Goal: Information Seeking & Learning: Learn about a topic

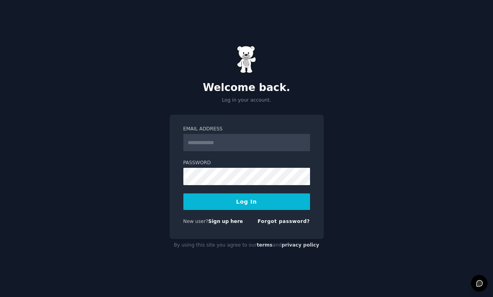
click at [241, 146] on input "Email Address" at bounding box center [246, 142] width 127 height 17
type input "**********"
click at [280, 203] on button "Log In" at bounding box center [246, 201] width 127 height 17
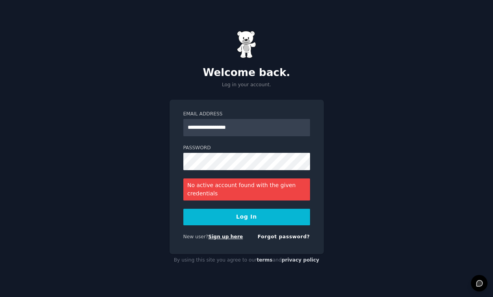
click at [237, 234] on link "Sign up here" at bounding box center [225, 237] width 35 height 6
click at [234, 234] on link "Sign up here" at bounding box center [225, 237] width 35 height 6
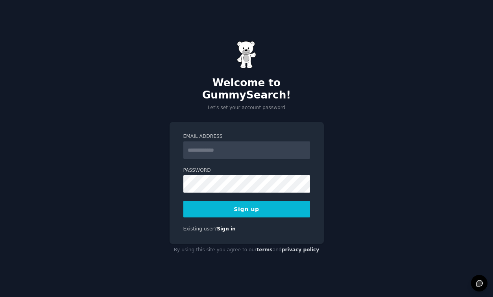
click at [252, 149] on input "Email Address" at bounding box center [246, 149] width 127 height 17
type input "**********"
click at [279, 212] on div "**********" at bounding box center [247, 183] width 154 height 122
click at [281, 201] on button "Sign up" at bounding box center [246, 209] width 127 height 17
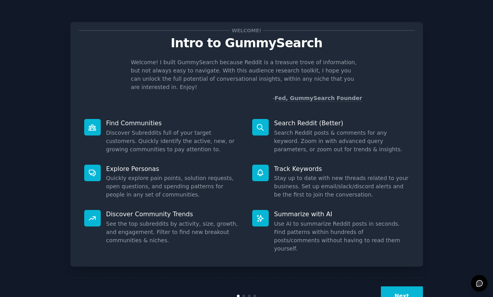
click at [395, 290] on div "Next" at bounding box center [246, 295] width 352 height 36
click at [396, 286] on button "Next" at bounding box center [402, 295] width 42 height 19
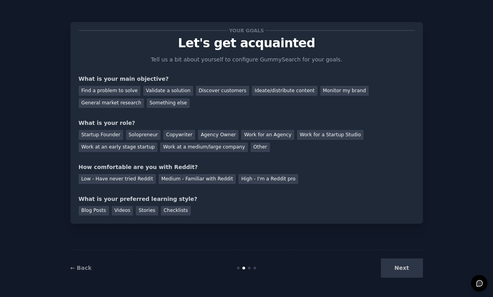
click at [396, 285] on div "← Back Next" at bounding box center [246, 267] width 352 height 36
click at [393, 269] on div "Next" at bounding box center [364, 267] width 118 height 19
click at [392, 269] on div "Next" at bounding box center [364, 267] width 118 height 19
drag, startPoint x: 90, startPoint y: 267, endPoint x: 430, endPoint y: 256, distance: 340.1
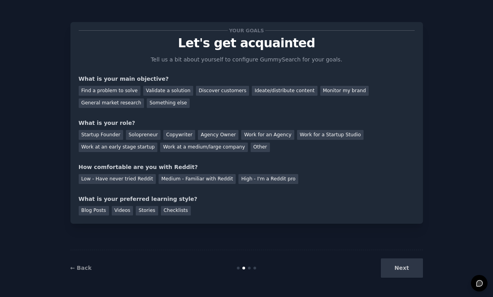
click at [94, 266] on div "← Back" at bounding box center [129, 268] width 118 height 8
click at [413, 265] on div "Next" at bounding box center [364, 267] width 118 height 19
click at [413, 264] on div "Next" at bounding box center [364, 267] width 118 height 19
click at [406, 265] on div "Next" at bounding box center [364, 267] width 118 height 19
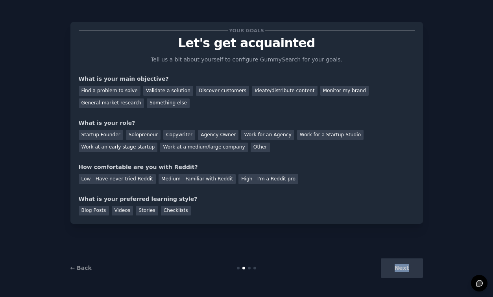
click at [406, 265] on div "Next" at bounding box center [364, 267] width 118 height 19
click at [120, 90] on div "Find a problem to solve" at bounding box center [110, 91] width 62 height 10
click at [409, 267] on div "Next" at bounding box center [364, 267] width 118 height 19
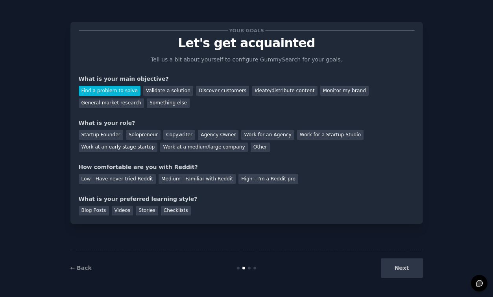
click at [401, 267] on div "Next" at bounding box center [364, 267] width 118 height 19
click at [420, 262] on div "Next" at bounding box center [364, 267] width 118 height 19
click at [403, 269] on div "Next" at bounding box center [364, 267] width 118 height 19
click at [248, 268] on div at bounding box center [249, 267] width 3 height 3
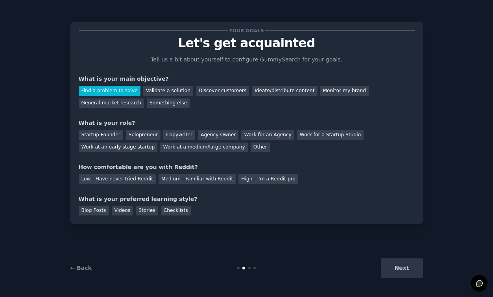
click at [248, 268] on div at bounding box center [249, 267] width 3 height 3
click at [409, 265] on div "Next" at bounding box center [364, 267] width 118 height 19
click at [392, 258] on div "Next" at bounding box center [364, 267] width 118 height 19
click at [391, 258] on div "Next" at bounding box center [364, 267] width 118 height 19
click at [391, 260] on div "Next" at bounding box center [364, 267] width 118 height 19
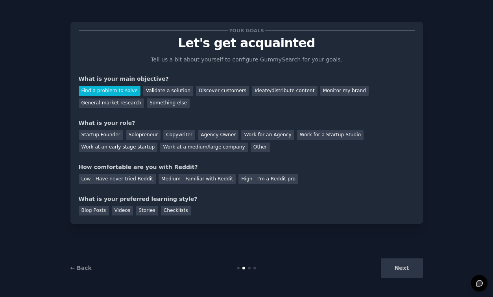
click at [390, 253] on div "← Back Next" at bounding box center [246, 267] width 352 height 36
click at [101, 133] on div "Startup Founder" at bounding box center [101, 135] width 44 height 10
drag, startPoint x: 114, startPoint y: 181, endPoint x: 111, endPoint y: 202, distance: 20.6
click at [114, 181] on div "Low - Have never tried Reddit" at bounding box center [117, 179] width 77 height 10
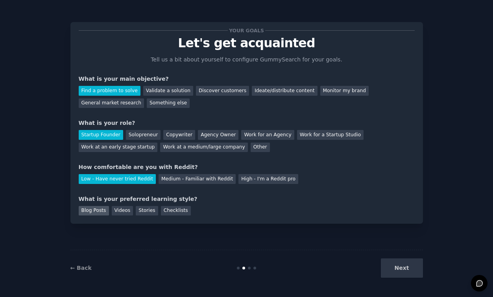
click at [101, 214] on div "Your goals Let's get acquainted Tell us a bit about yourself to configure Gummy…" at bounding box center [246, 122] width 352 height 201
click at [102, 212] on div "Blog Posts" at bounding box center [94, 211] width 30 height 10
click at [409, 275] on button "Next" at bounding box center [402, 267] width 42 height 19
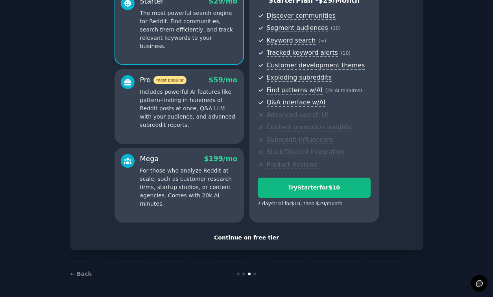
scroll to position [81, 0]
click at [245, 235] on div "Continue on free tier" at bounding box center [247, 237] width 336 height 8
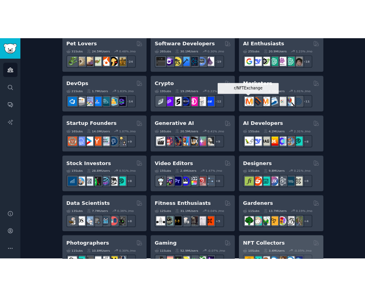
scroll to position [114, 0]
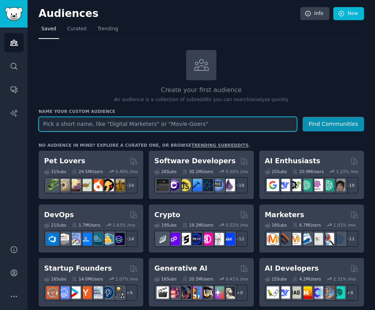
click at [134, 127] on input "text" at bounding box center [168, 124] width 258 height 15
paste input "r/LearnSpanish"
type input "r/LearnSpanish"
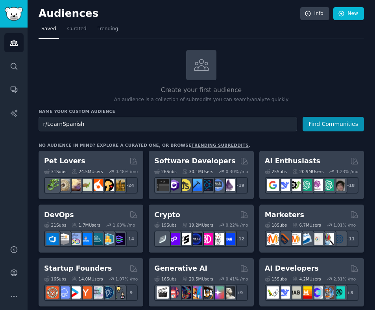
click at [111, 111] on h3 "Name your custom audience" at bounding box center [201, 112] width 325 height 6
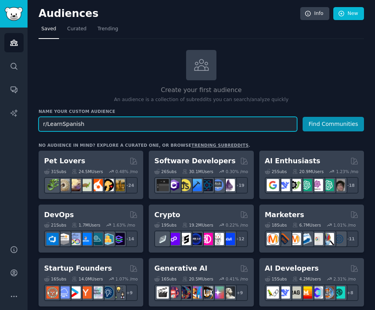
click at [105, 125] on input "r/LearnSpanish" at bounding box center [168, 124] width 258 height 15
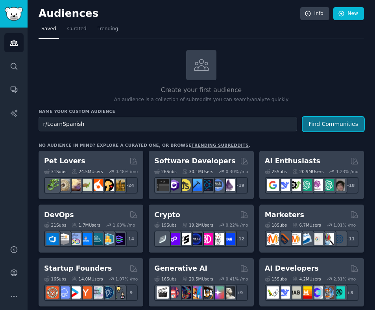
click at [325, 125] on button "Find Communities" at bounding box center [332, 124] width 61 height 15
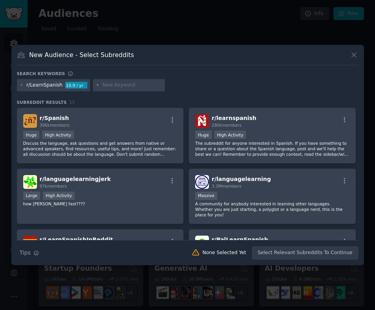
click at [156, 74] on div "Search keywords" at bounding box center [187, 75] width 341 height 8
click at [118, 54] on h3 "New Audience - Select Subreddits" at bounding box center [81, 55] width 105 height 8
click at [118, 53] on h3 "New Audience - Select Subreddits" at bounding box center [81, 55] width 105 height 8
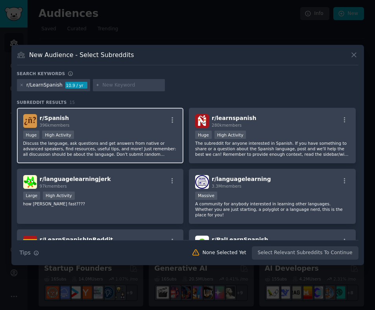
click at [146, 119] on div "r/ Spanish 396k members" at bounding box center [100, 121] width 154 height 14
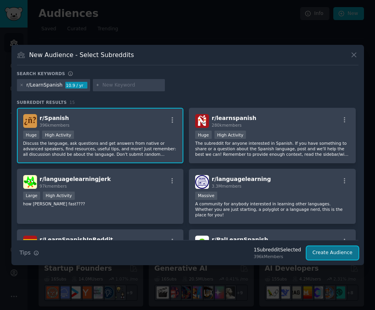
click at [346, 256] on button "Create Audience" at bounding box center [332, 252] width 52 height 13
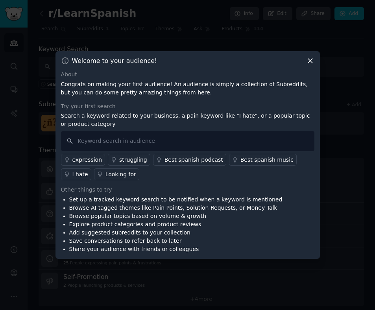
click at [308, 63] on icon at bounding box center [310, 61] width 8 height 8
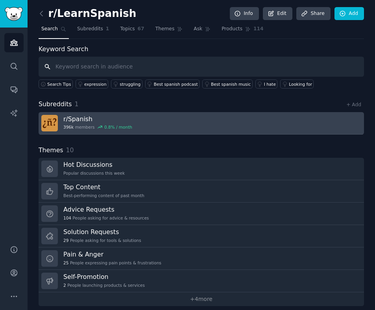
scroll to position [2, 0]
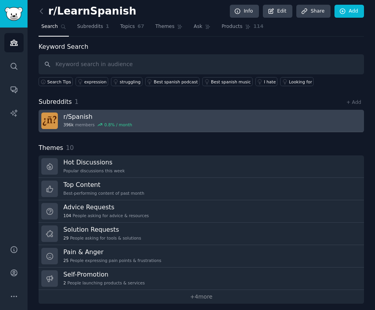
click at [268, 122] on link "r/ Spanish 396k members 0.8 % / month" at bounding box center [201, 121] width 325 height 22
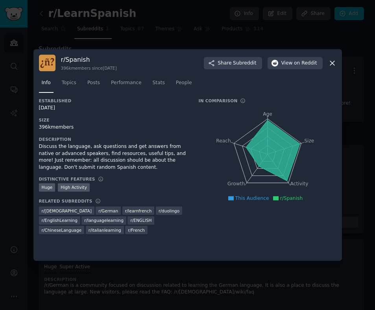
click at [334, 65] on icon at bounding box center [332, 63] width 4 height 4
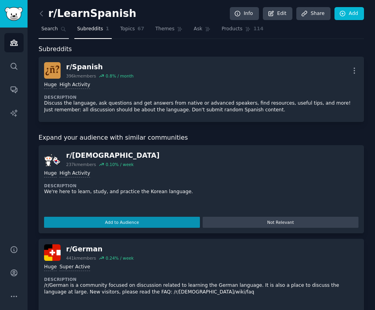
click at [52, 29] on span "Search" at bounding box center [49, 29] width 17 height 7
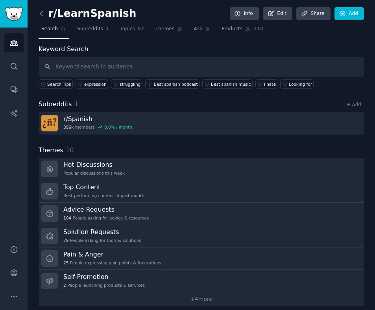
click at [38, 11] on icon at bounding box center [41, 13] width 8 height 8
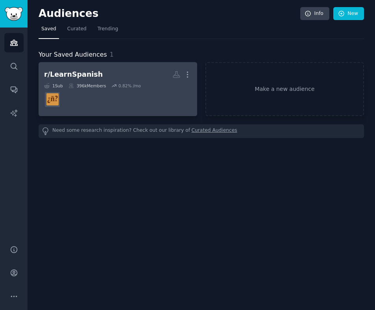
click at [87, 71] on div "r/LearnSpanish" at bounding box center [73, 75] width 59 height 10
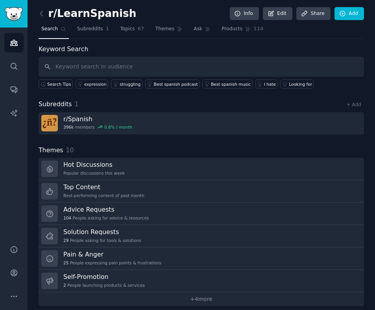
click at [100, 61] on input "text" at bounding box center [201, 67] width 325 height 20
type input "hard fluent"
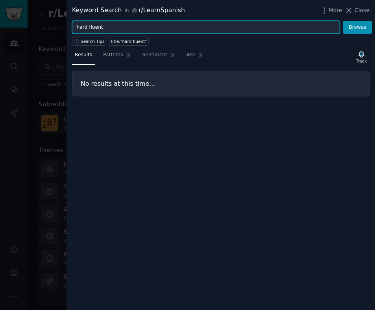
click at [97, 28] on input "hard fluent" at bounding box center [206, 27] width 268 height 13
type input "fluent"
click at [343, 21] on button "Browse" at bounding box center [358, 27] width 30 height 13
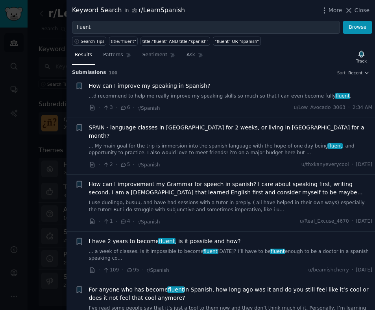
click at [213, 88] on div "How can I improve my speaking in Spanish?" at bounding box center [231, 86] width 284 height 8
click at [210, 97] on link "...d recommend to help me really improve my speaking skills so much so that I c…" at bounding box center [231, 96] width 284 height 7
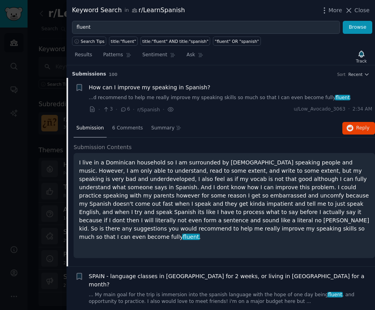
click at [137, 148] on h2 "Submission Contents" at bounding box center [224, 147] width 301 height 8
click at [124, 148] on span "Submission Contents" at bounding box center [103, 147] width 58 height 8
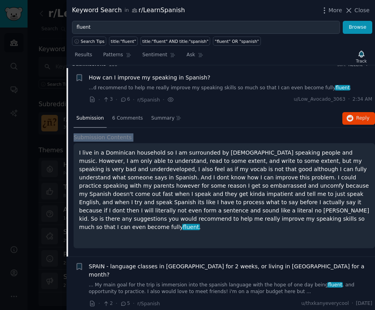
scroll to position [2, 0]
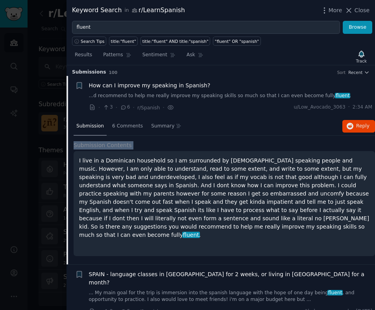
click at [218, 141] on h2 "Submission Contents" at bounding box center [224, 145] width 301 height 8
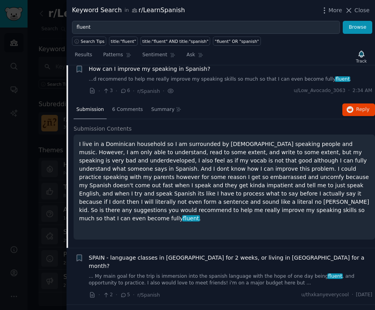
scroll to position [19, 0]
click at [259, 177] on p "I live in a Dominican household so I am surrounded by [DEMOGRAPHIC_DATA] speaki…" at bounding box center [224, 181] width 290 height 83
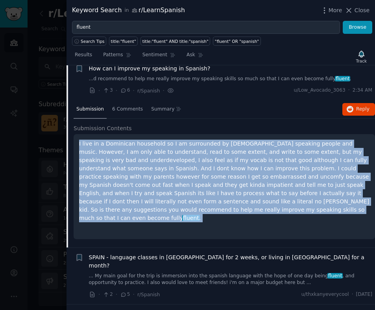
click at [259, 177] on p "I live in a Dominican household so I am surrounded by [DEMOGRAPHIC_DATA] speaki…" at bounding box center [224, 181] width 290 height 83
click at [196, 149] on p "I live in a Dominican household so I am surrounded by [DEMOGRAPHIC_DATA] speaki…" at bounding box center [224, 181] width 290 height 83
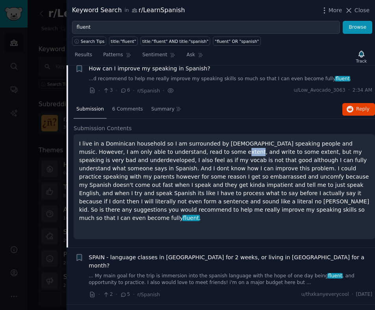
click at [196, 149] on p "I live in a Dominican household so I am surrounded by [DEMOGRAPHIC_DATA] speaki…" at bounding box center [224, 181] width 290 height 83
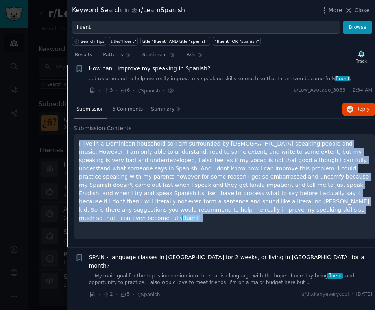
click at [196, 149] on p "I live in a Dominican household so I am surrounded by [DEMOGRAPHIC_DATA] speaki…" at bounding box center [224, 181] width 290 height 83
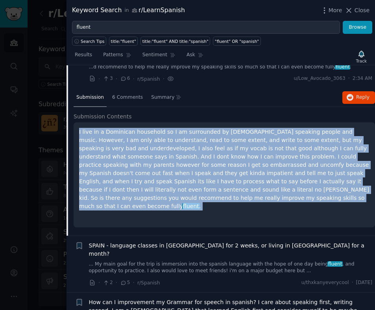
scroll to position [31, 0]
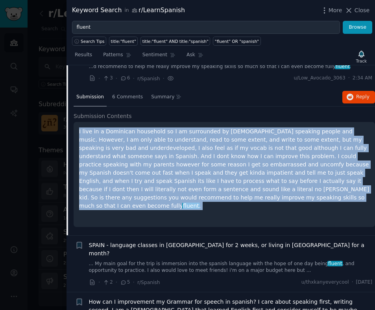
click at [205, 162] on p "I live in a Dominican household so I am surrounded by [DEMOGRAPHIC_DATA] speaki…" at bounding box center [224, 168] width 290 height 83
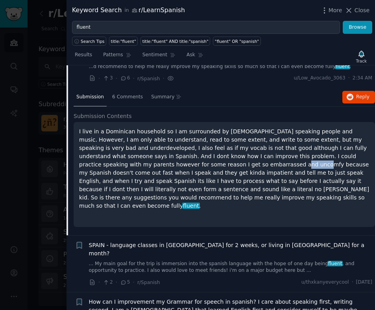
click at [205, 162] on p "I live in a Dominican household so I am surrounded by [DEMOGRAPHIC_DATA] speaki…" at bounding box center [224, 168] width 290 height 83
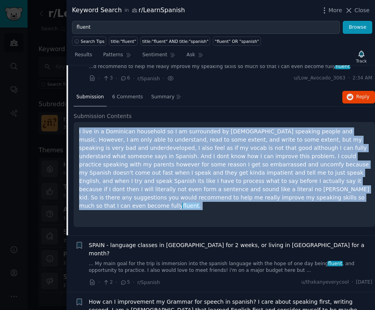
click at [205, 162] on p "I live in a Dominican household so I am surrounded by [DEMOGRAPHIC_DATA] speaki…" at bounding box center [224, 168] width 290 height 83
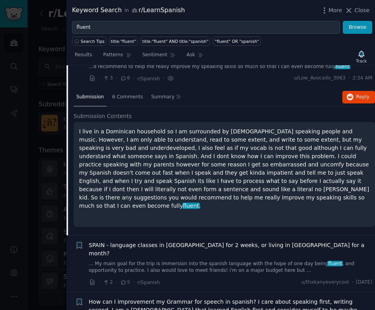
click at [186, 139] on p "I live in a Dominican household so I am surrounded by [DEMOGRAPHIC_DATA] speaki…" at bounding box center [224, 168] width 290 height 83
drag, startPoint x: 188, startPoint y: 138, endPoint x: 213, endPoint y: 157, distance: 31.2
click at [213, 157] on p "I live in a Dominican household so I am surrounded by [DEMOGRAPHIC_DATA] speaki…" at bounding box center [224, 168] width 290 height 83
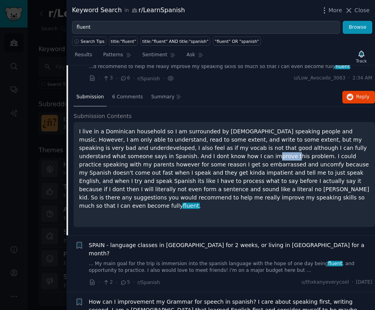
click at [213, 157] on p "I live in a Dominican household so I am surrounded by [DEMOGRAPHIC_DATA] speaki…" at bounding box center [224, 168] width 290 height 83
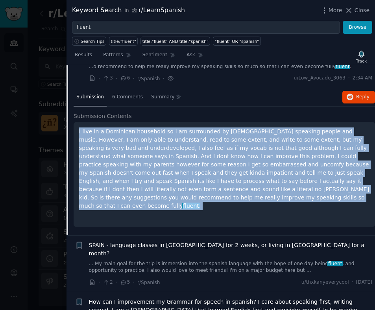
click at [213, 157] on p "I live in a Dominican household so I am surrounded by [DEMOGRAPHIC_DATA] speaki…" at bounding box center [224, 168] width 290 height 83
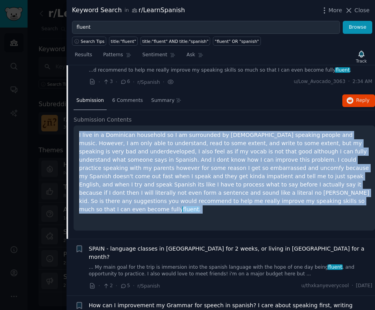
scroll to position [25, 0]
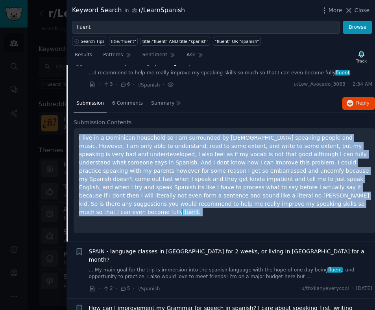
click at [241, 267] on link "... My main goal for the trip is immersion into the spanish language with the h…" at bounding box center [231, 274] width 284 height 14
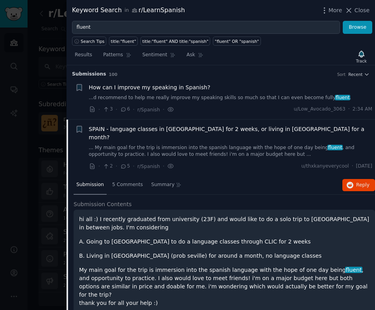
click at [216, 93] on div "How can I improve my speaking in Spanish? ...d recommend to help me really impr…" at bounding box center [231, 92] width 284 height 18
click at [217, 94] on div "How can I improve my speaking in Spanish? ...d recommend to help me really impr…" at bounding box center [231, 92] width 284 height 18
click at [225, 97] on link "...d recommend to help me really improve my speaking skills so much so that I c…" at bounding box center [231, 97] width 284 height 7
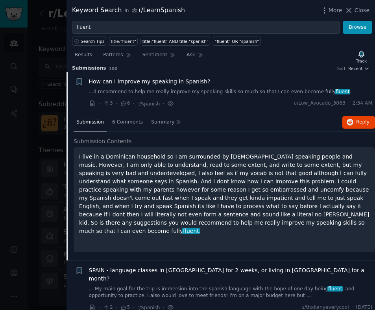
scroll to position [6, 0]
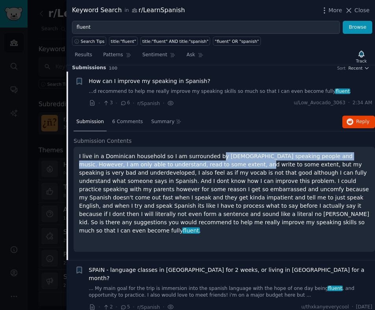
drag, startPoint x: 213, startPoint y: 155, endPoint x: 216, endPoint y: 166, distance: 11.9
click at [216, 166] on p "I live in a Dominican household so I am surrounded by [DEMOGRAPHIC_DATA] speaki…" at bounding box center [224, 193] width 290 height 83
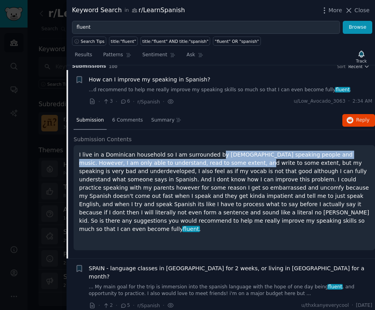
scroll to position [9, 0]
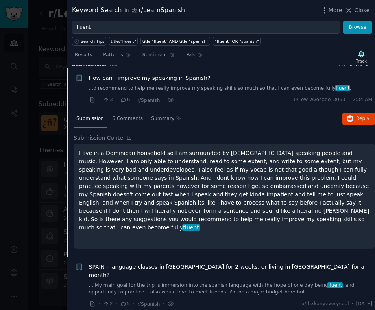
click at [219, 162] on p "I live in a Dominican household so I am surrounded by [DEMOGRAPHIC_DATA] speaki…" at bounding box center [224, 190] width 290 height 83
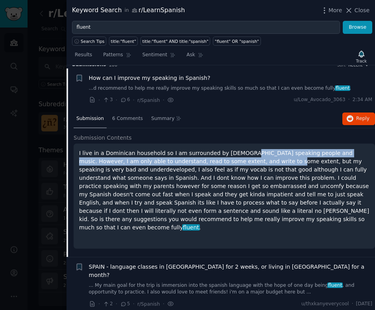
drag, startPoint x: 239, startPoint y: 156, endPoint x: 256, endPoint y: 164, distance: 18.3
click at [248, 163] on p "I live in a Dominican household so I am surrounded by [DEMOGRAPHIC_DATA] speaki…" at bounding box center [224, 190] width 290 height 83
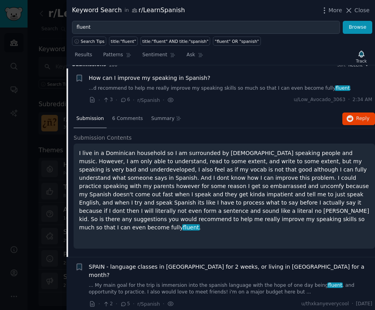
click at [260, 164] on p "I live in a Dominican household so I am surrounded by [DEMOGRAPHIC_DATA] speaki…" at bounding box center [224, 190] width 290 height 83
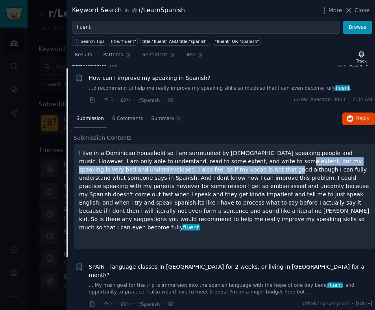
drag, startPoint x: 251, startPoint y: 162, endPoint x: 251, endPoint y: 169, distance: 7.1
click at [251, 169] on p "I live in a Dominican household so I am surrounded by [DEMOGRAPHIC_DATA] speaki…" at bounding box center [224, 190] width 290 height 83
click at [251, 168] on p "I live in a Dominican household so I am surrounded by [DEMOGRAPHIC_DATA] speaki…" at bounding box center [224, 190] width 290 height 83
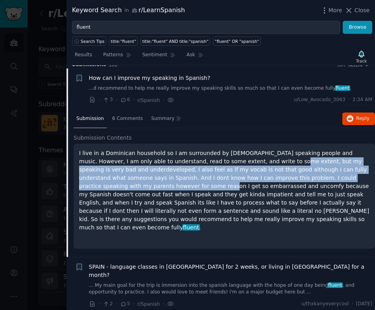
drag, startPoint x: 250, startPoint y: 164, endPoint x: 132, endPoint y: 182, distance: 119.1
click at [132, 182] on p "I live in a Dominican household so I am surrounded by [DEMOGRAPHIC_DATA] speaki…" at bounding box center [224, 190] width 290 height 83
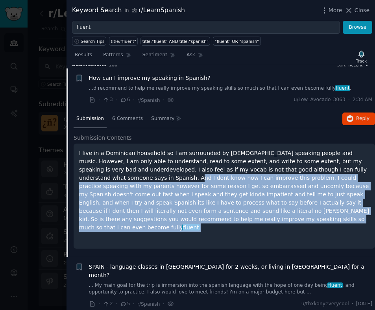
drag, startPoint x: 189, startPoint y: 188, endPoint x: 255, endPoint y: 216, distance: 72.0
click at [255, 216] on p "I live in a Dominican household so I am surrounded by [DEMOGRAPHIC_DATA] speaki…" at bounding box center [224, 190] width 290 height 83
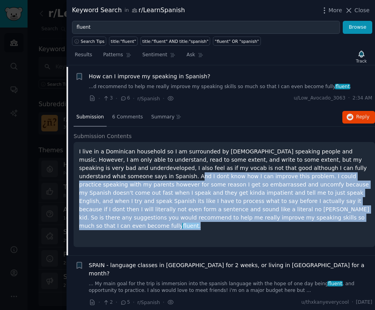
click at [251, 206] on p "I live in a Dominican household so I am surrounded by [DEMOGRAPHIC_DATA] speaki…" at bounding box center [224, 189] width 290 height 83
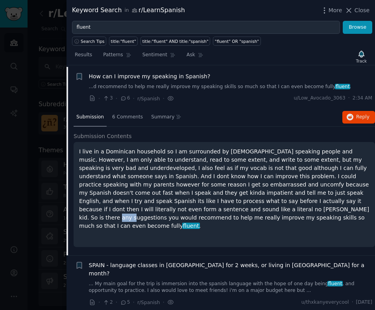
click at [251, 206] on p "I live in a Dominican household so I am surrounded by [DEMOGRAPHIC_DATA] speaki…" at bounding box center [224, 189] width 290 height 83
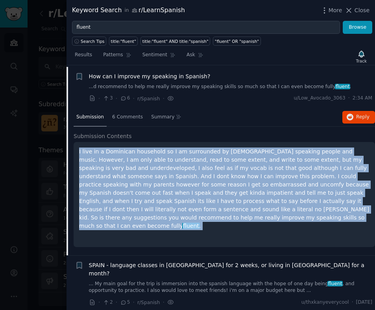
click at [251, 206] on p "I live in a Dominican household so I am surrounded by [DEMOGRAPHIC_DATA] speaki…" at bounding box center [224, 189] width 290 height 83
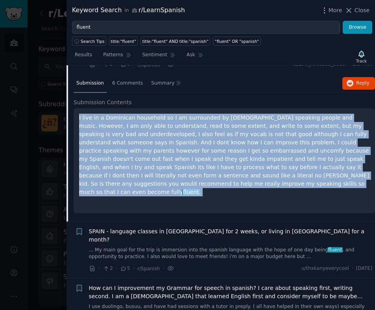
click at [302, 247] on link "... My main goal for the trip is immersion into the spanish language with the h…" at bounding box center [231, 254] width 284 height 14
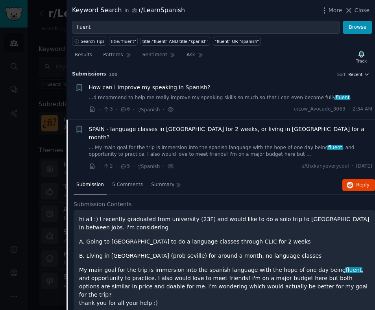
click at [357, 74] on span "Recent" at bounding box center [355, 75] width 14 height 6
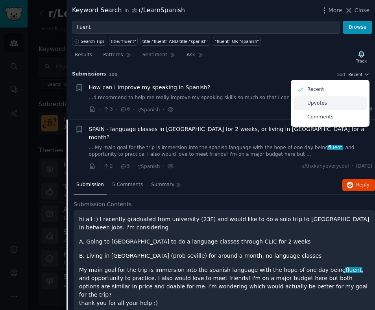
click at [339, 106] on div "Upvotes" at bounding box center [329, 103] width 73 height 14
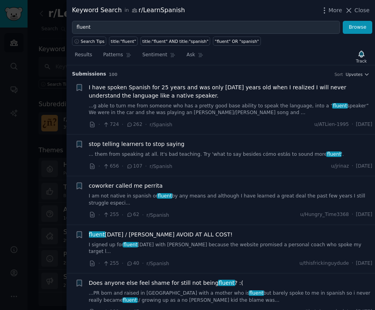
drag, startPoint x: 330, startPoint y: 94, endPoint x: 322, endPoint y: 104, distance: 12.5
click at [330, 94] on span "I have spoken Spanish for 25 years and was only [DATE] years old when I realize…" at bounding box center [231, 91] width 284 height 17
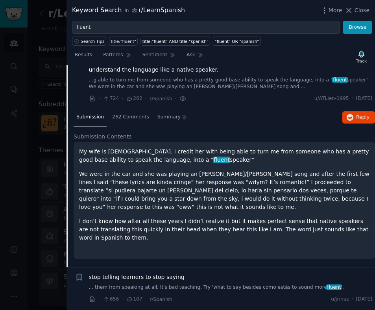
scroll to position [31, 0]
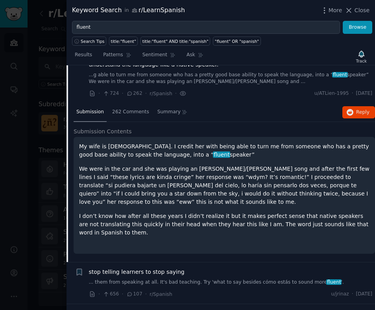
click at [260, 148] on p "My wife is [DEMOGRAPHIC_DATA]. I credit her with being able to turn me from som…" at bounding box center [224, 150] width 290 height 17
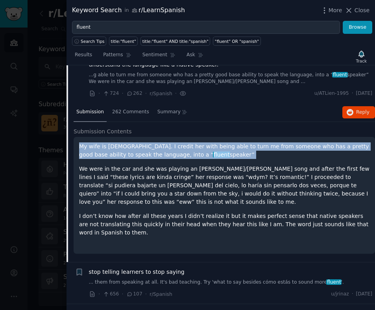
click at [260, 148] on p "My wife is [DEMOGRAPHIC_DATA]. I credit her with being able to turn me from som…" at bounding box center [224, 150] width 290 height 17
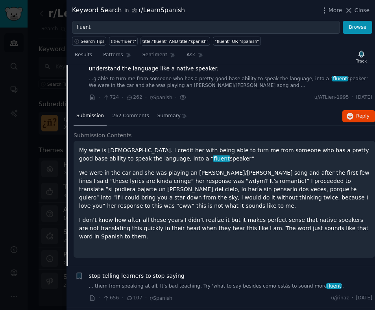
click at [242, 183] on p "We were in the car and she was playing an [PERSON_NAME]/[PERSON_NAME] song and …" at bounding box center [224, 189] width 290 height 41
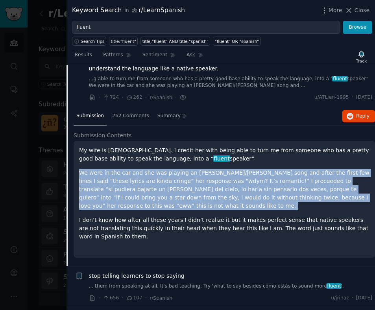
click at [242, 183] on p "We were in the car and she was playing an [PERSON_NAME]/[PERSON_NAME] song and …" at bounding box center [224, 189] width 290 height 41
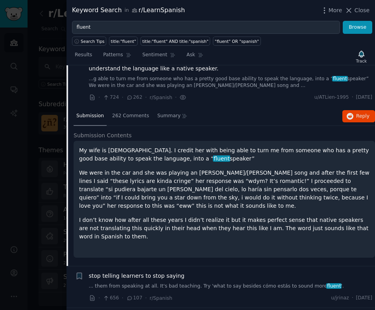
click at [243, 181] on p "We were in the car and she was playing an [PERSON_NAME]/[PERSON_NAME] song and …" at bounding box center [224, 189] width 290 height 41
click at [243, 180] on p "We were in the car and she was playing an [PERSON_NAME]/[PERSON_NAME] song and …" at bounding box center [224, 189] width 290 height 41
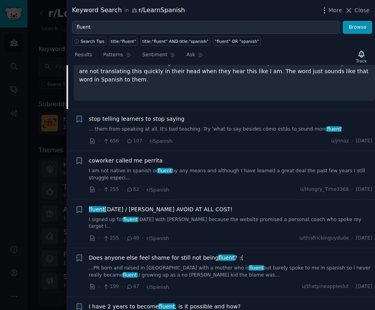
scroll to position [197, 0]
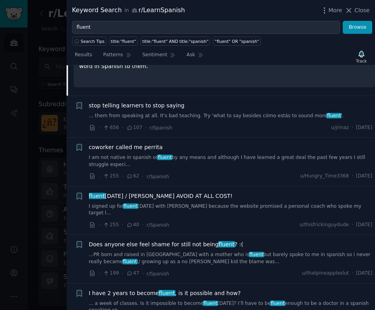
click at [246, 203] on link "I signed up for fluent [DATE] with [PERSON_NAME] because the website promised a…" at bounding box center [231, 210] width 284 height 14
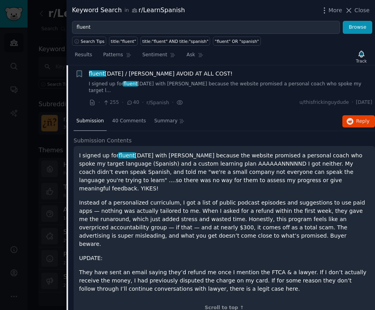
scroll to position [159, 0]
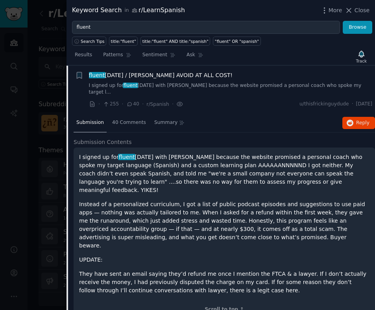
click at [249, 183] on div "I signed up for fluent [DATE] with [PERSON_NAME] because the website promised a…" at bounding box center [224, 224] width 290 height 142
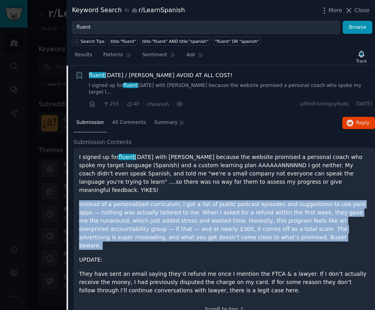
click at [249, 183] on div "I signed up for fluent [DATE] with [PERSON_NAME] because the website promised a…" at bounding box center [224, 224] width 290 height 142
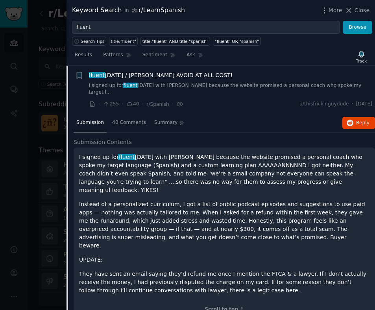
click at [251, 160] on p "I signed up for fluent [DATE] with [PERSON_NAME] because the website promised a…" at bounding box center [224, 173] width 290 height 41
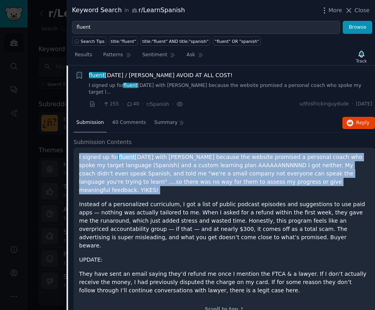
click at [251, 160] on p "I signed up for fluent [DATE] with [PERSON_NAME] because the website promised a…" at bounding box center [224, 173] width 290 height 41
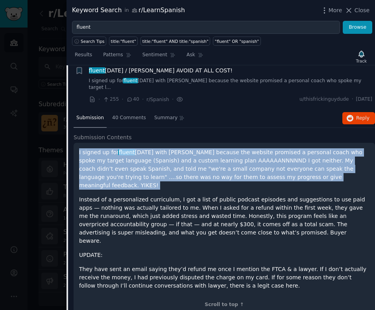
scroll to position [164, 0]
click at [249, 156] on p "I signed up for fluent [DATE] with [PERSON_NAME] because the website promised a…" at bounding box center [224, 168] width 290 height 41
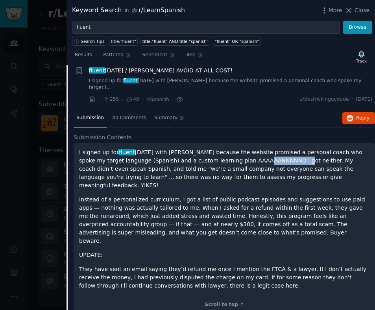
click at [249, 156] on p "I signed up for fluent [DATE] with [PERSON_NAME] because the website promised a…" at bounding box center [224, 168] width 290 height 41
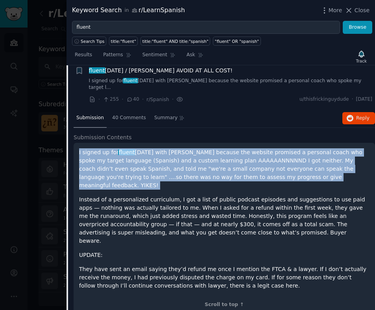
click at [249, 156] on p "I signed up for fluent [DATE] with [PERSON_NAME] because the website promised a…" at bounding box center [224, 168] width 290 height 41
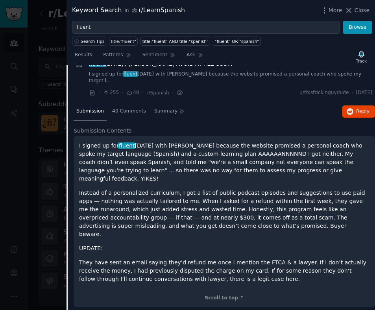
click at [245, 189] on p "Instead of a personalized curriculum, I got a list of public podcast episodes a…" at bounding box center [224, 214] width 290 height 50
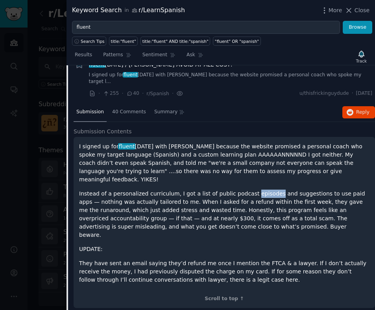
click at [245, 190] on p "Instead of a personalized curriculum, I got a list of public podcast episodes a…" at bounding box center [224, 215] width 290 height 50
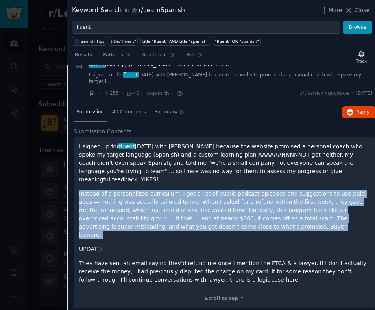
click at [245, 190] on p "Instead of a personalized curriculum, I got a list of public podcast episodes a…" at bounding box center [224, 215] width 290 height 50
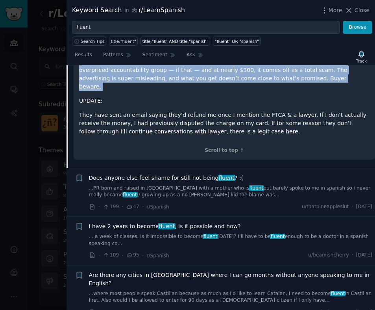
scroll to position [387, 0]
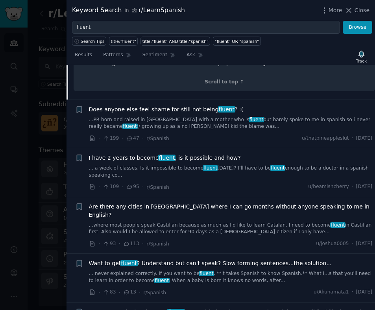
click at [226, 107] on div "Does anyone else feel shame for still not being fluent ? :( ...PR born and rais…" at bounding box center [231, 123] width 284 height 37
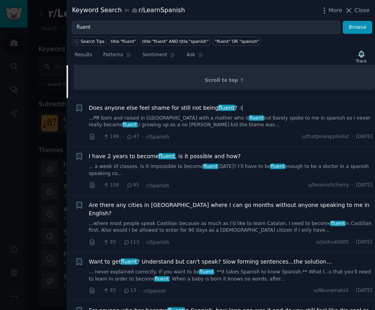
click at [231, 115] on link "...PR born and raised in [GEOGRAPHIC_DATA] with a mother who is fluent but bare…" at bounding box center [231, 122] width 284 height 14
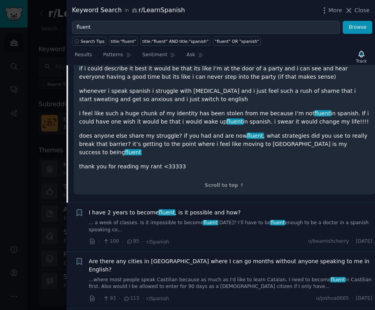
scroll to position [403, 0]
click at [261, 219] on link "... a week of classes. Is it impossible to become fluent [DATE]? I’ll have to b…" at bounding box center [231, 226] width 284 height 14
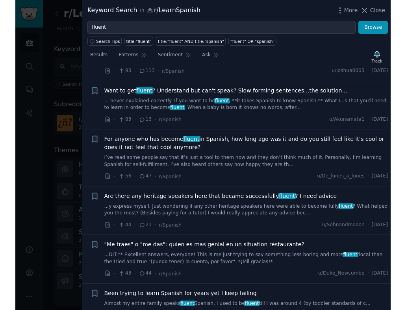
scroll to position [474, 0]
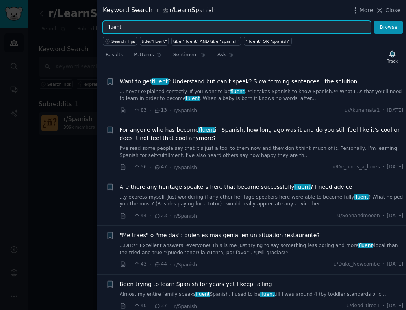
click at [192, 28] on input "fluent" at bounding box center [237, 27] width 268 height 13
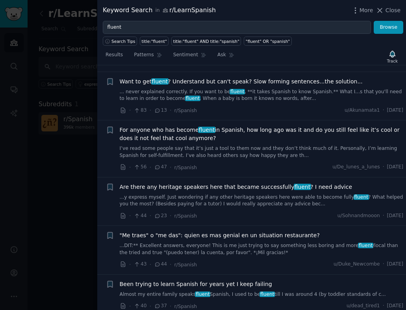
click at [53, 43] on div at bounding box center [203, 155] width 406 height 310
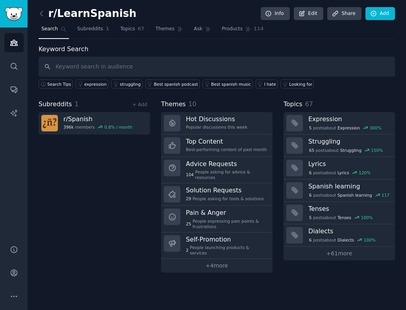
click at [50, 31] on span "Search" at bounding box center [49, 29] width 17 height 7
click at [45, 14] on icon at bounding box center [41, 13] width 8 height 8
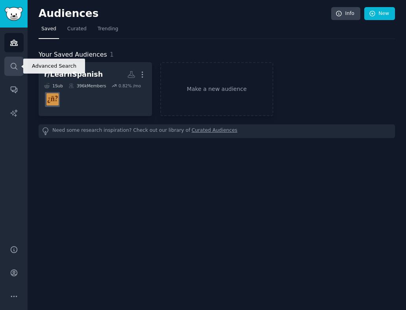
click at [13, 67] on icon "Sidebar" at bounding box center [14, 66] width 8 height 8
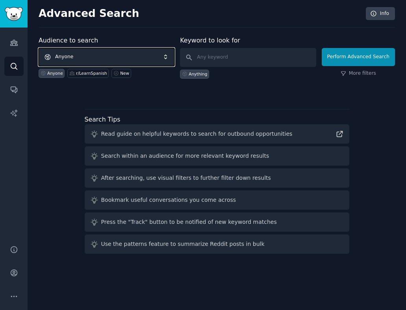
click at [124, 59] on span "Anyone" at bounding box center [107, 57] width 136 height 18
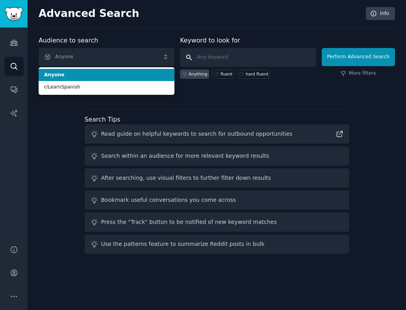
click at [219, 52] on input "text" at bounding box center [248, 57] width 136 height 19
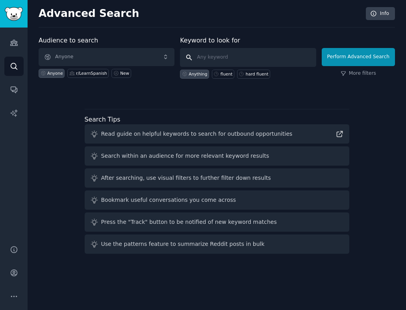
paste input "Talkpal - AI Language Learning"
drag, startPoint x: 234, startPoint y: 59, endPoint x: 212, endPoint y: 56, distance: 22.7
click at [234, 59] on input "Talkpal - AI Language Learning" at bounding box center [248, 57] width 136 height 19
drag, startPoint x: 212, startPoint y: 56, endPoint x: 284, endPoint y: 58, distance: 72.0
click at [285, 59] on input "Talkpal - AI Language Learning" at bounding box center [248, 57] width 136 height 19
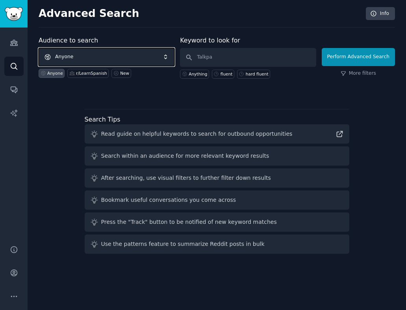
click at [105, 59] on span "Anyone" at bounding box center [107, 57] width 136 height 18
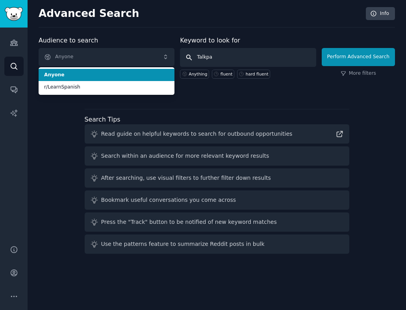
click at [230, 57] on input "Talkpa" at bounding box center [248, 57] width 136 height 19
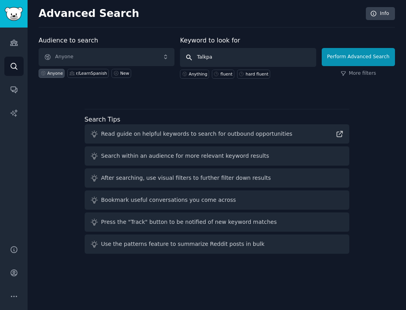
type input "Talkpal"
click button "Perform Advanced Search" at bounding box center [357, 57] width 73 height 18
